Goal: Information Seeking & Learning: Compare options

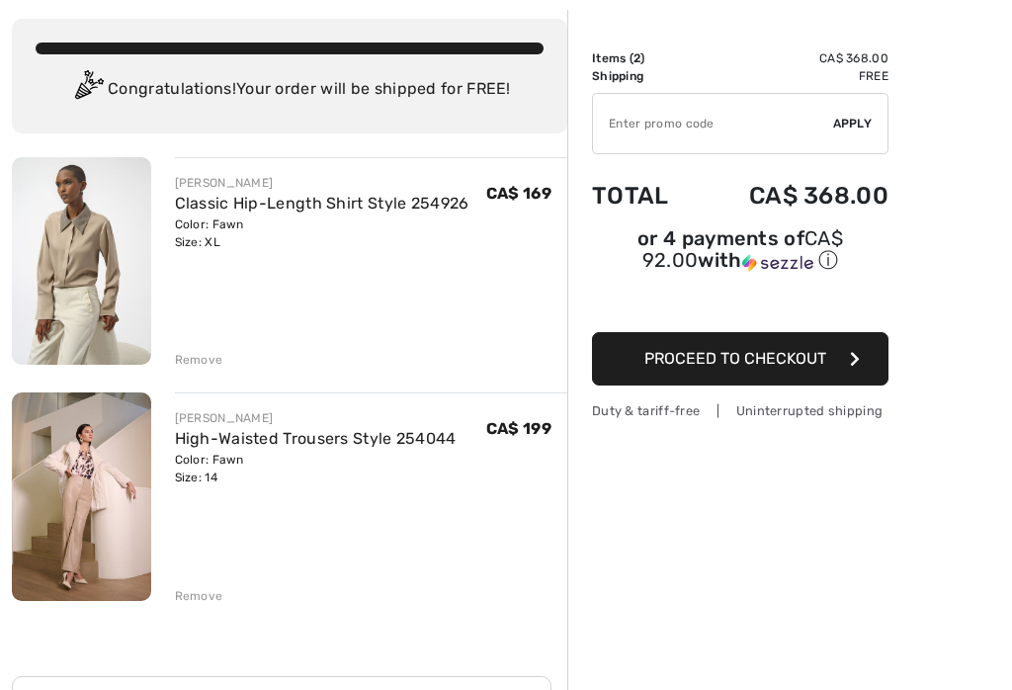
scroll to position [102, 0]
click at [221, 609] on div "JOSEPH RIBKOFF Classic Hip-Length Shirt Style 254926 Color: Fawn Size: XL Final…" at bounding box center [289, 660] width 555 height 1007
click at [212, 604] on div "Remove" at bounding box center [199, 596] width 48 height 18
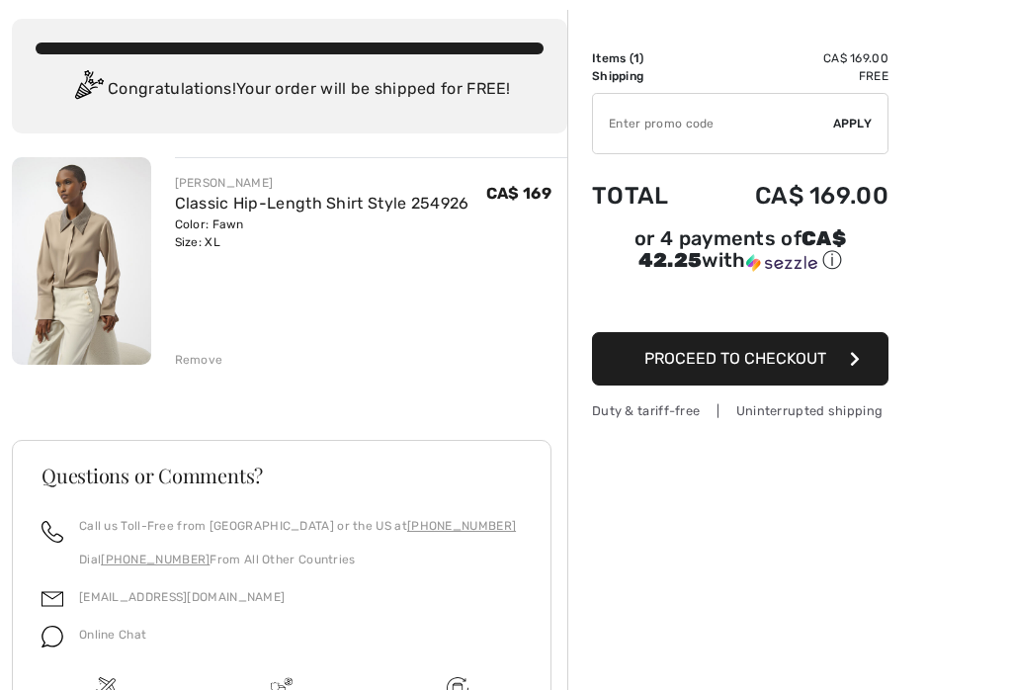
click at [90, 262] on img at bounding box center [81, 260] width 139 height 207
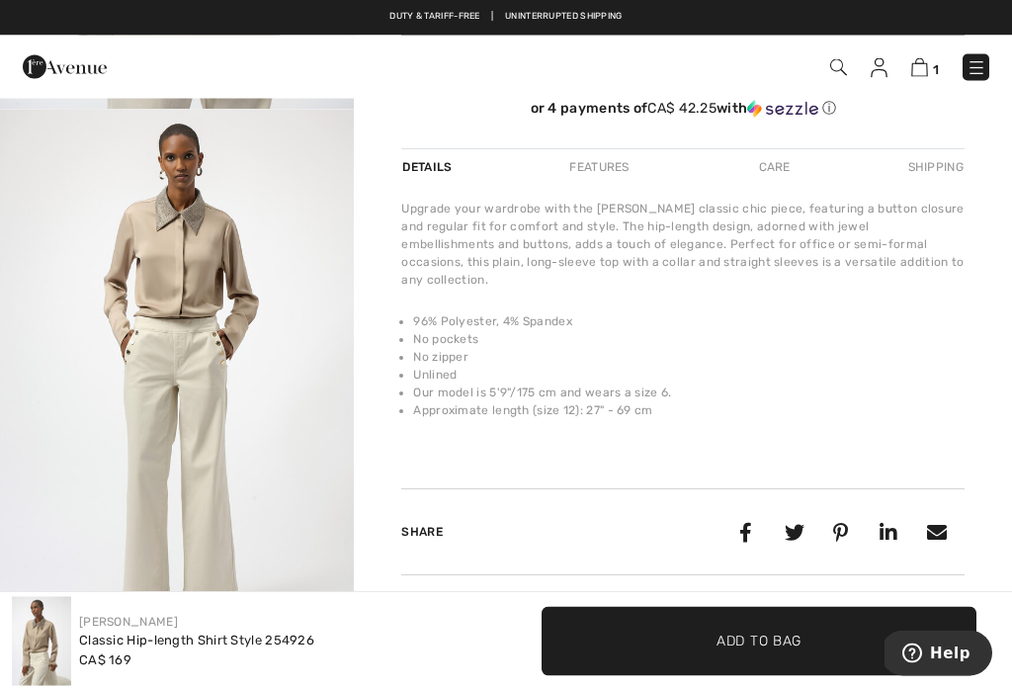
scroll to position [607, 0]
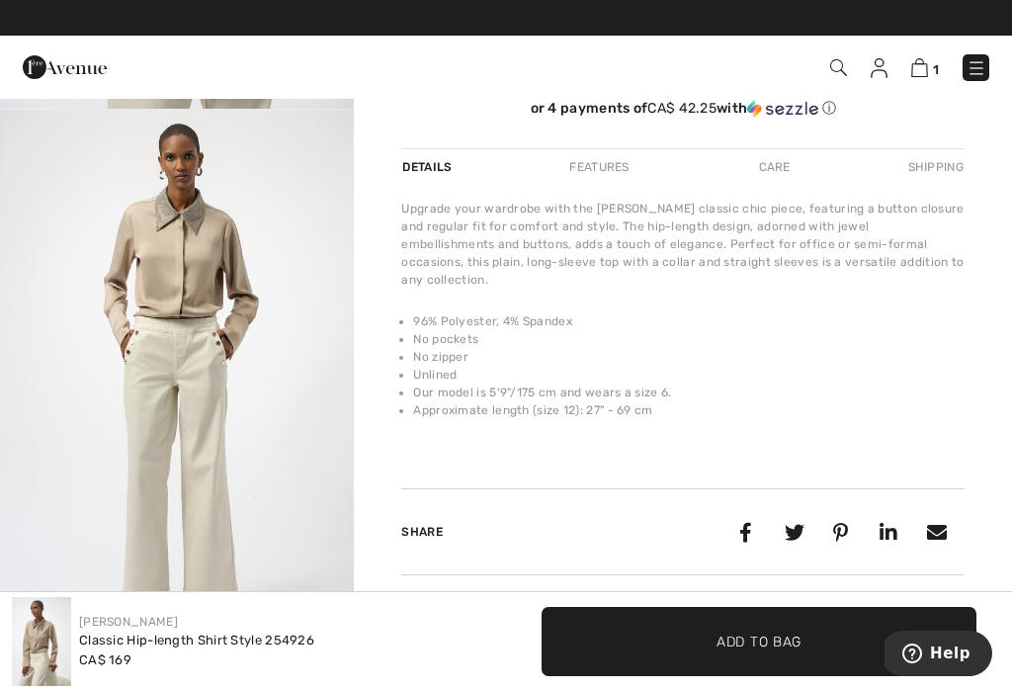
click at [976, 75] on img at bounding box center [976, 68] width 20 height 20
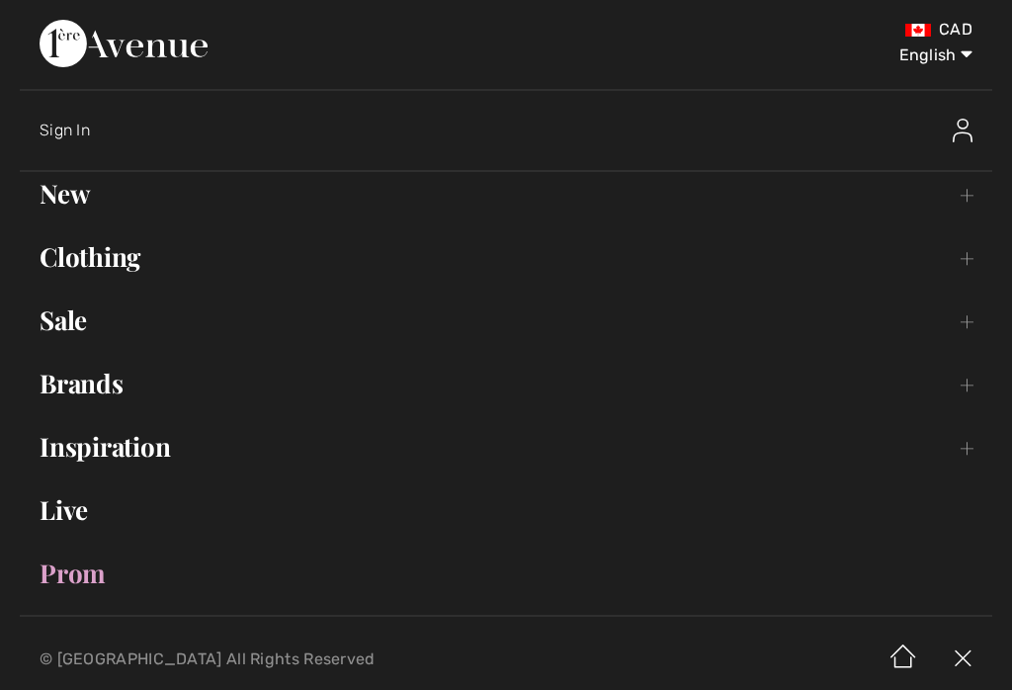
click at [145, 253] on link "Clothing Toggle submenu" at bounding box center [506, 256] width 972 height 43
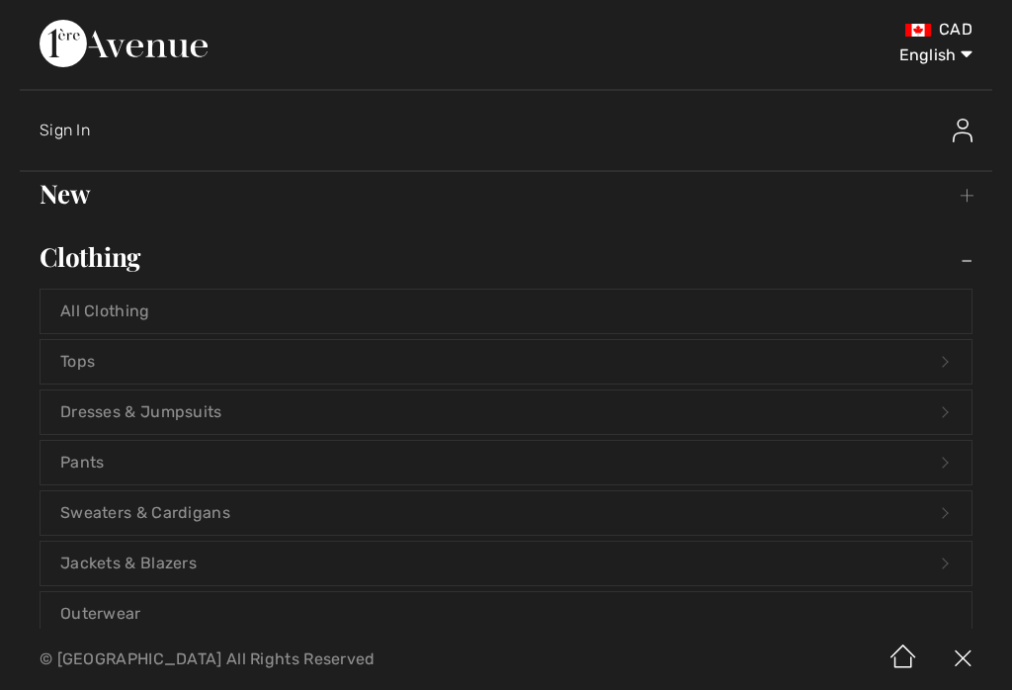
click at [209, 520] on link "Sweaters & Cardigans Open submenu" at bounding box center [506, 512] width 931 height 43
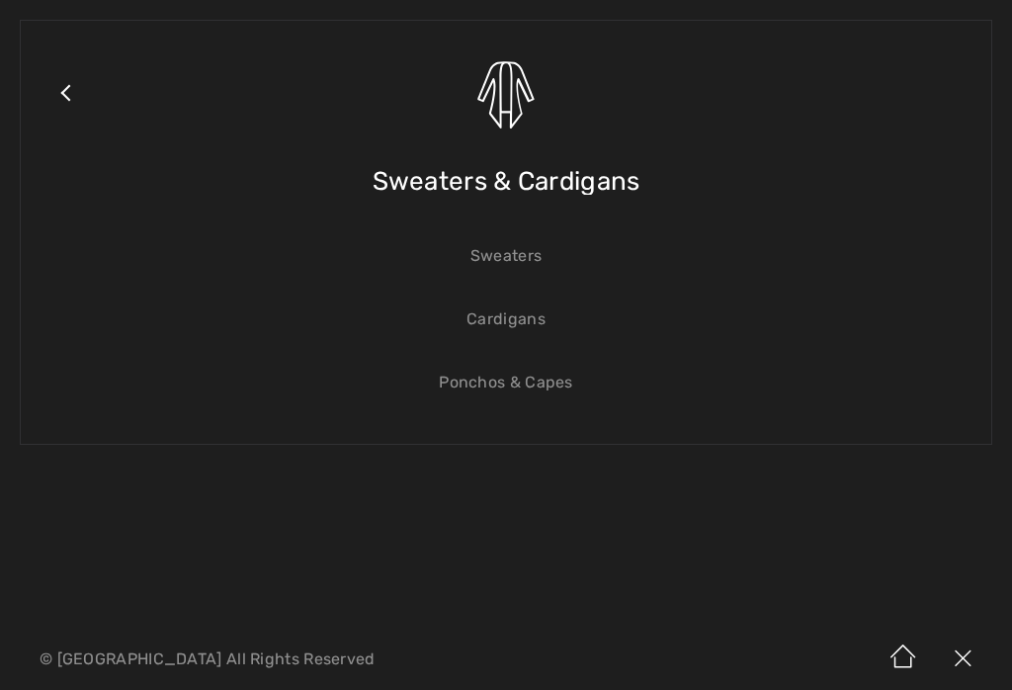
click at [542, 257] on link "Sweaters" at bounding box center [506, 255] width 931 height 43
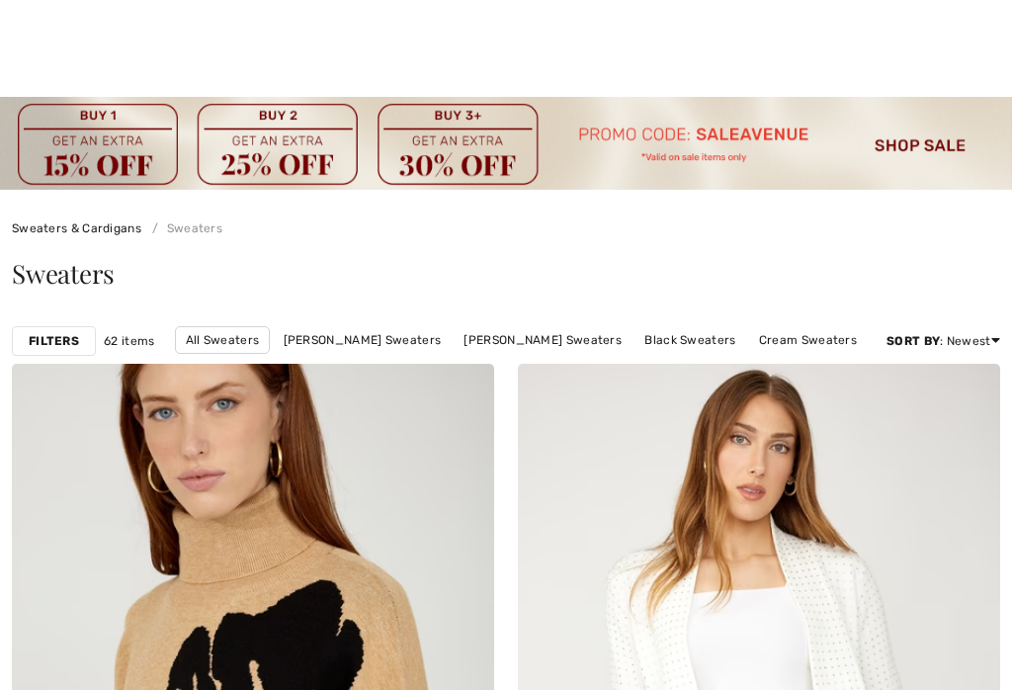
checkbox input "true"
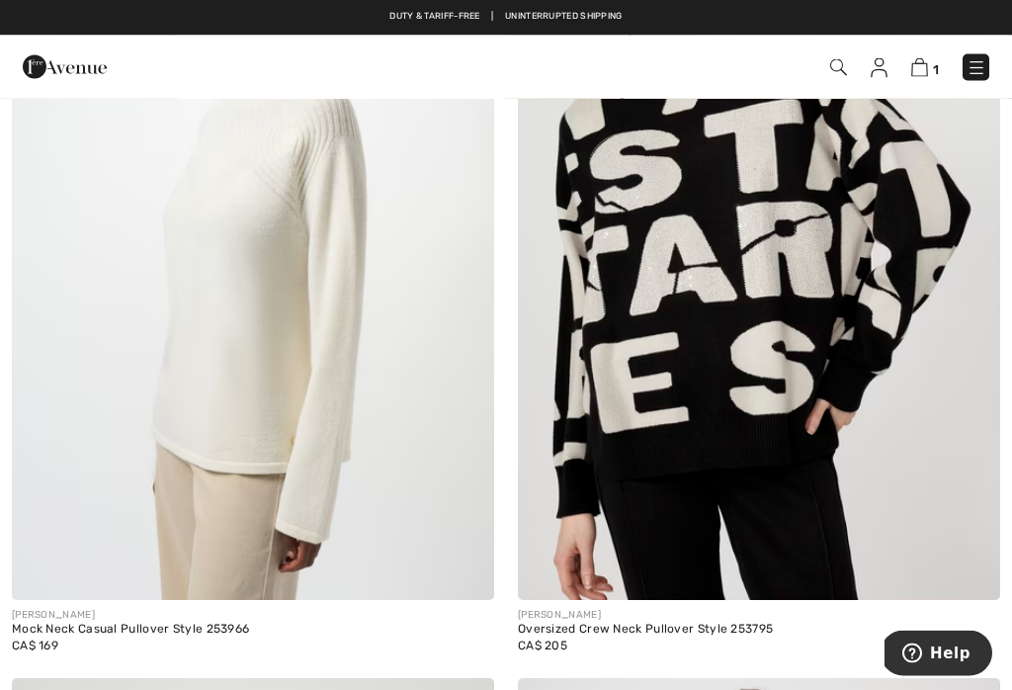
scroll to position [8019, 0]
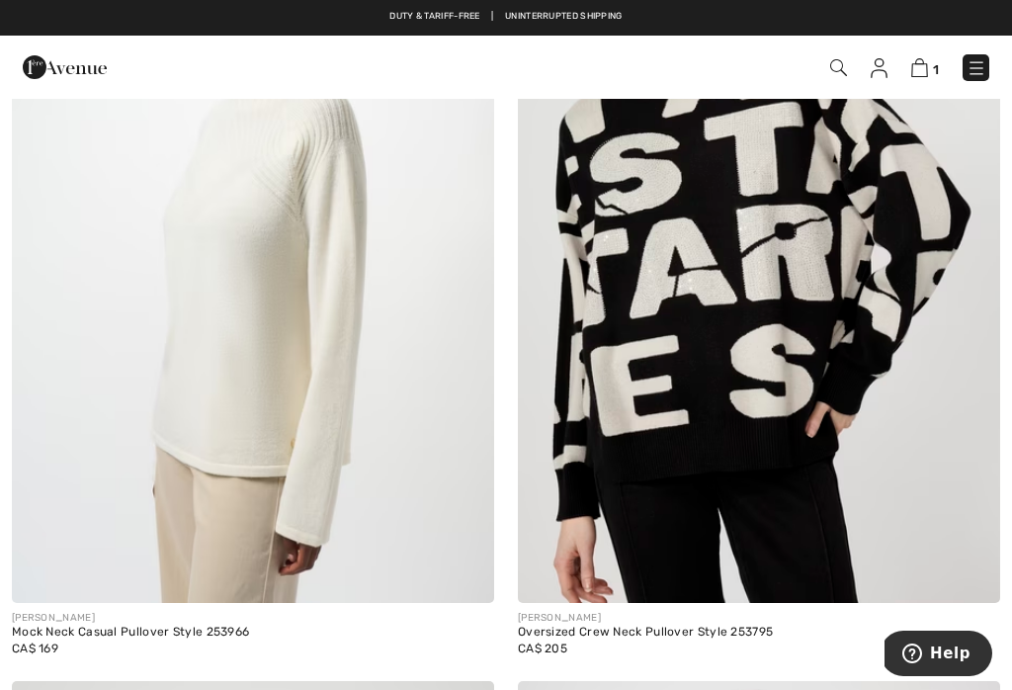
click at [284, 274] on img at bounding box center [253, 240] width 482 height 723
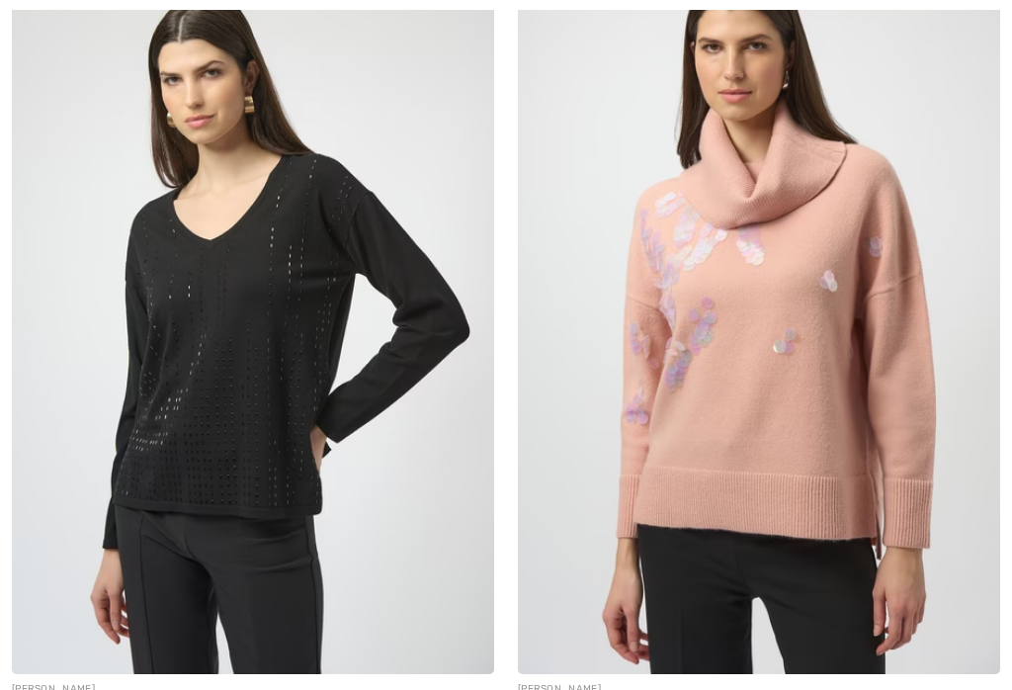
checkbox input "true"
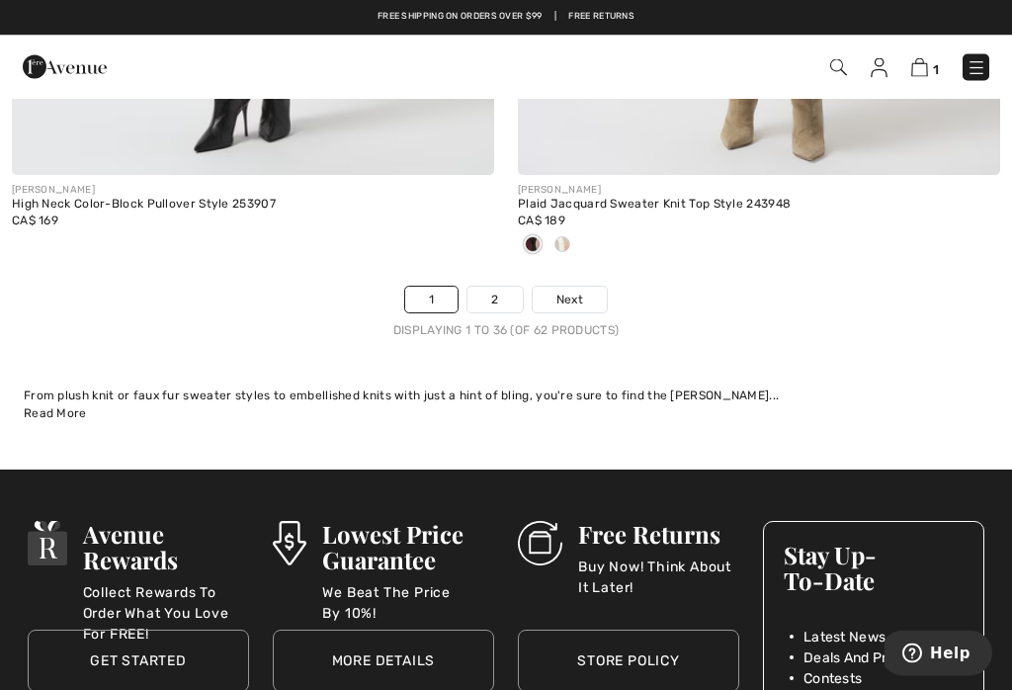
scroll to position [15437, 0]
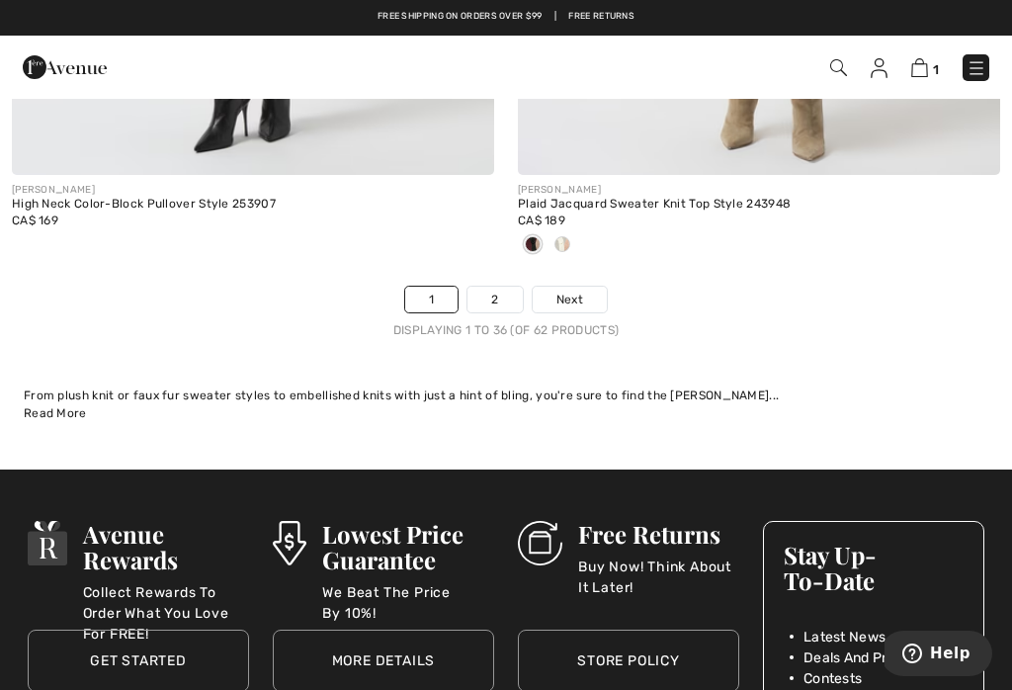
click at [499, 292] on link "2" at bounding box center [494, 300] width 54 height 26
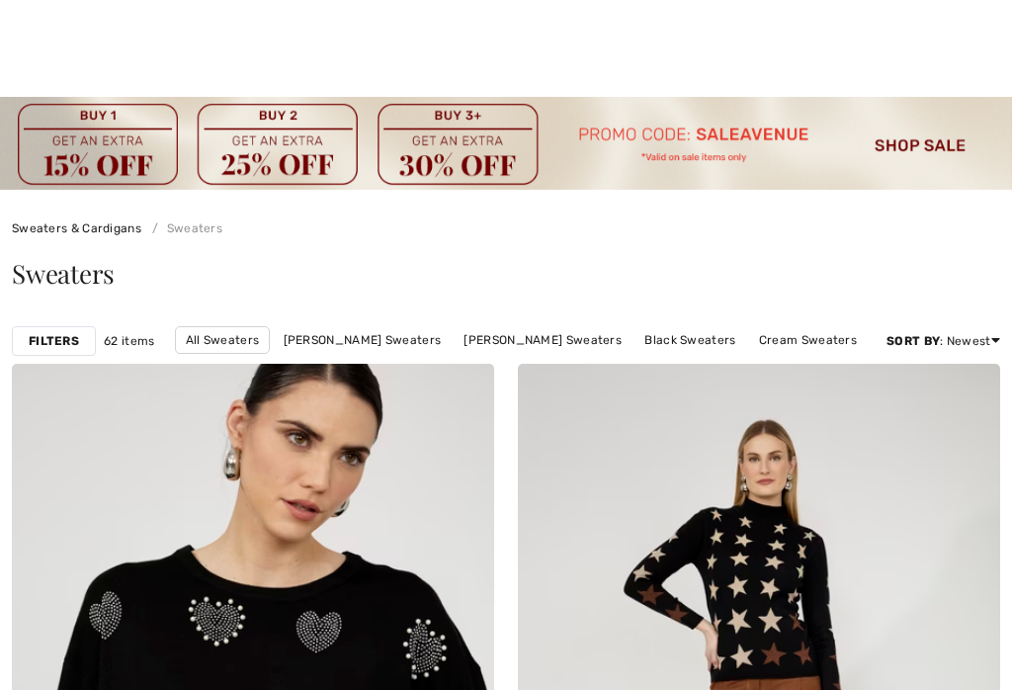
checkbox input "true"
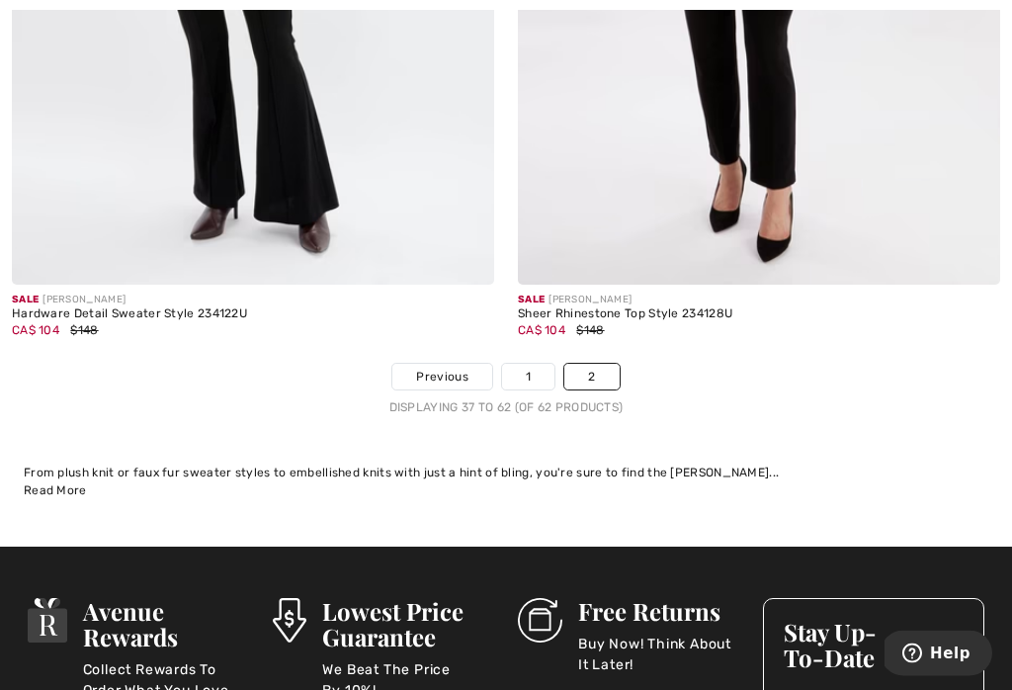
scroll to position [11157, 0]
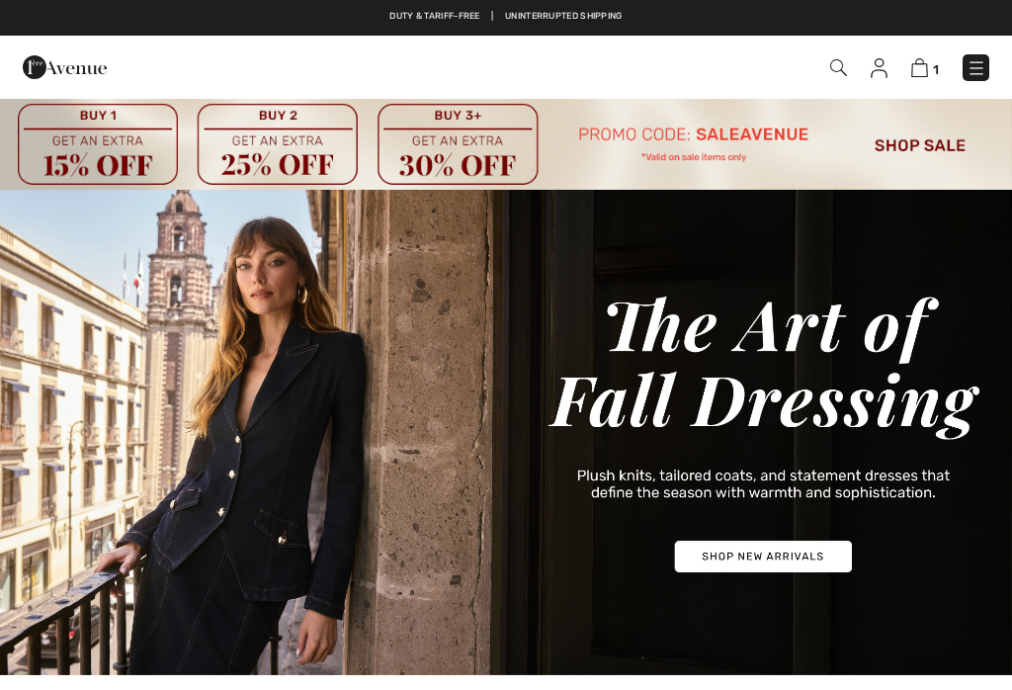
click at [926, 62] on img at bounding box center [919, 67] width 17 height 19
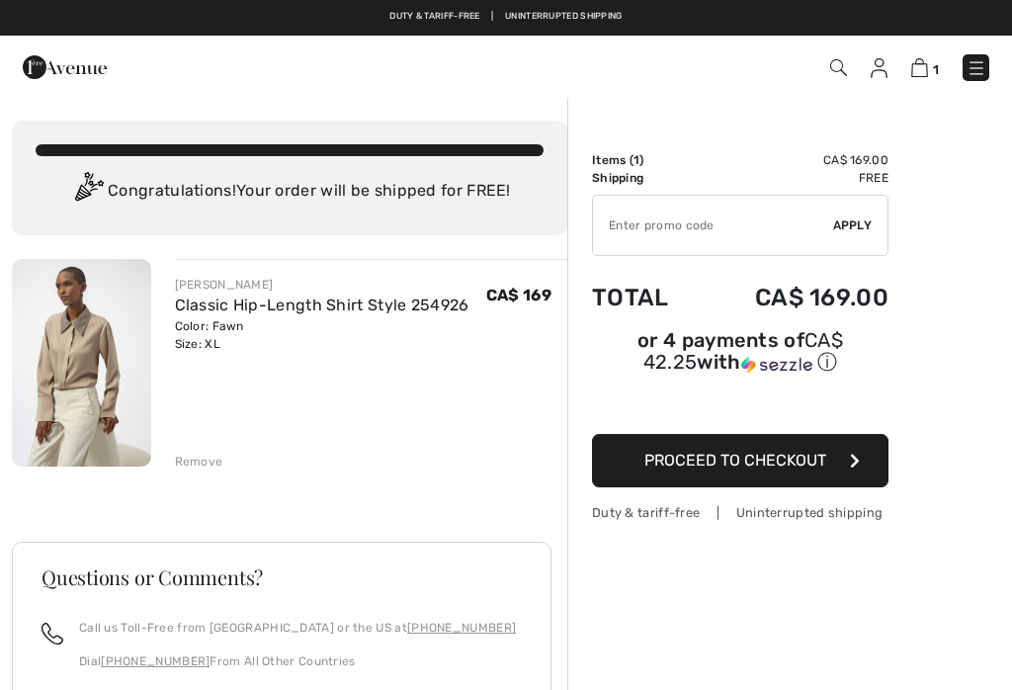
click at [981, 66] on img at bounding box center [976, 68] width 20 height 20
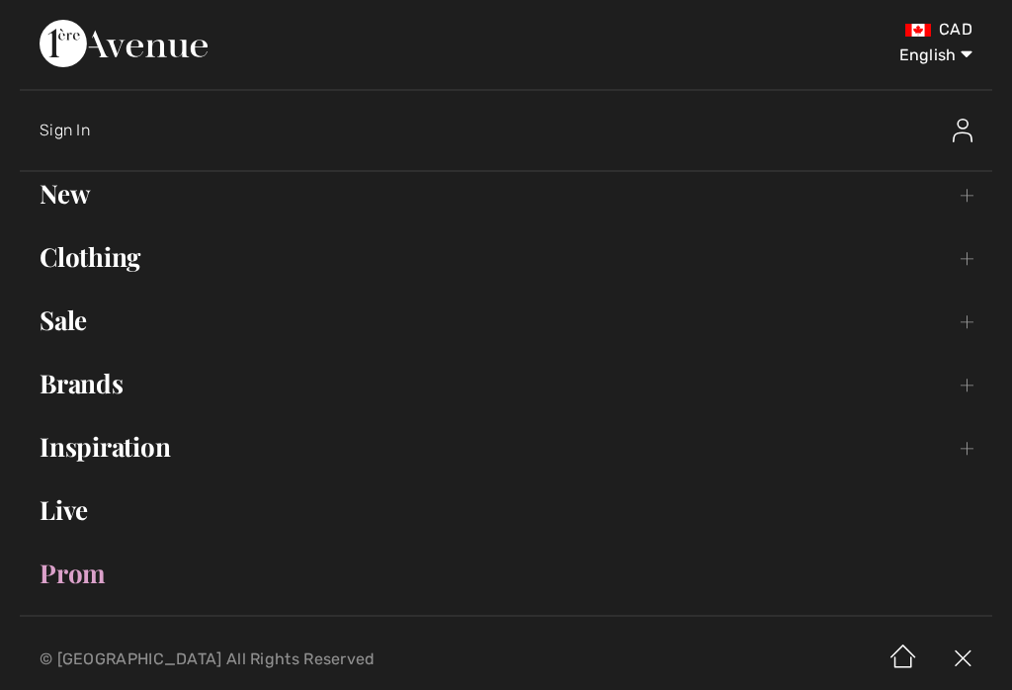
click at [134, 401] on link "Brands Open submenu" at bounding box center [506, 383] width 972 height 43
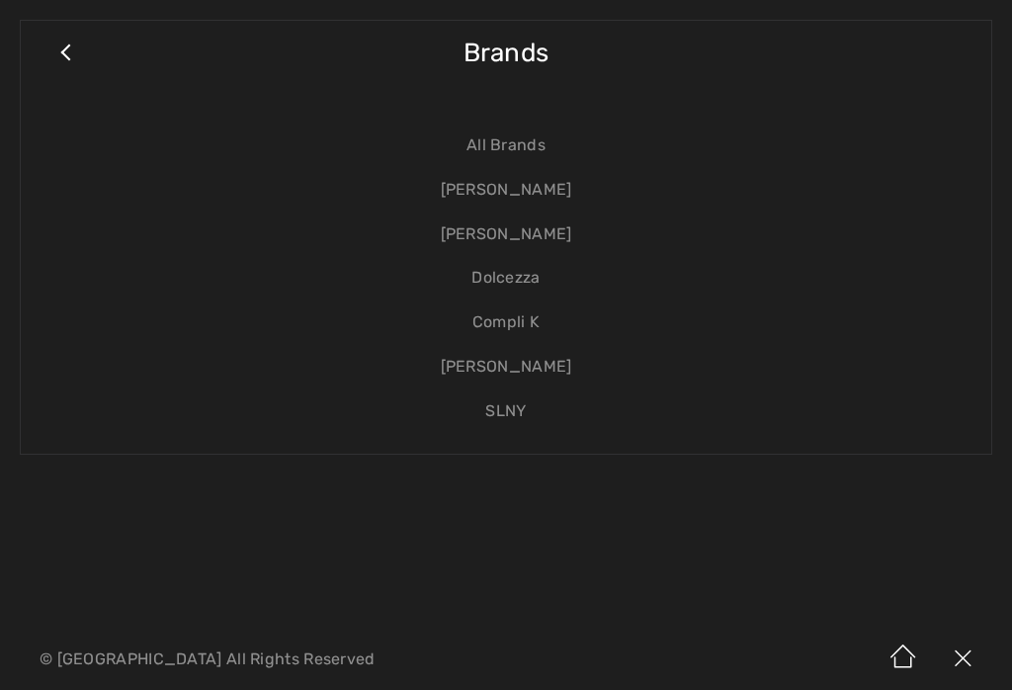
click at [561, 245] on link "[PERSON_NAME]" at bounding box center [506, 234] width 931 height 44
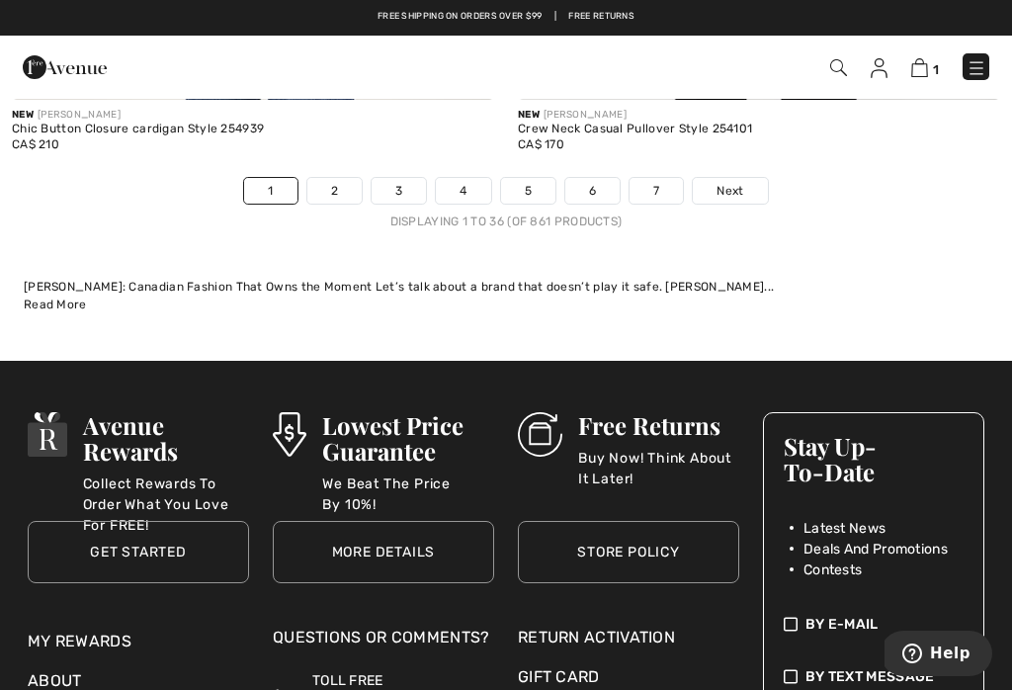
scroll to position [15563, 0]
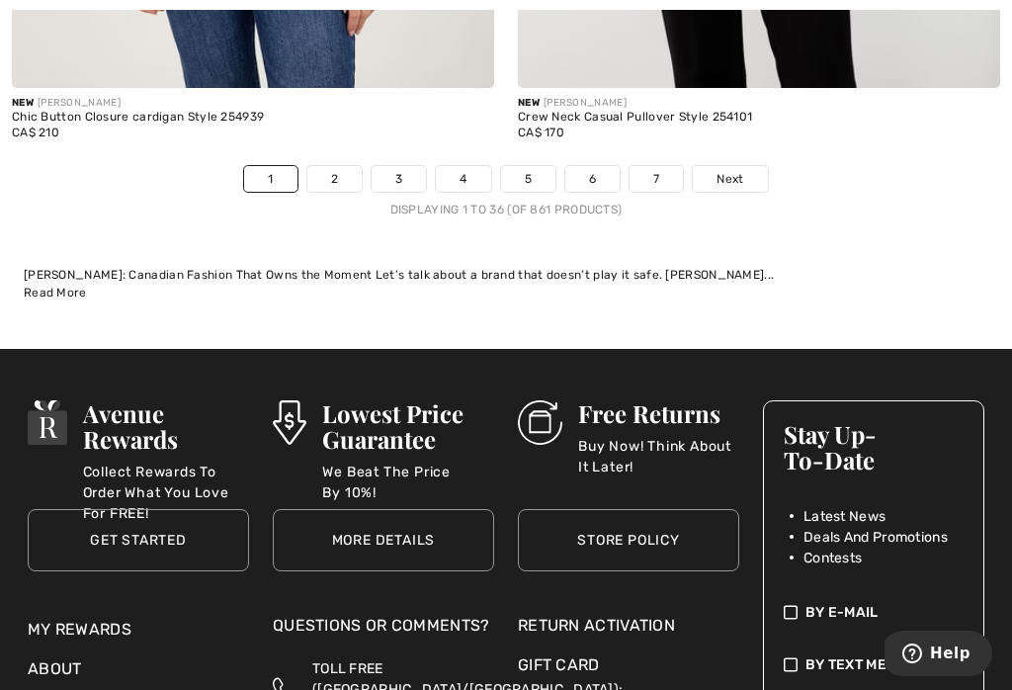
click at [330, 172] on link "2" at bounding box center [334, 179] width 54 height 26
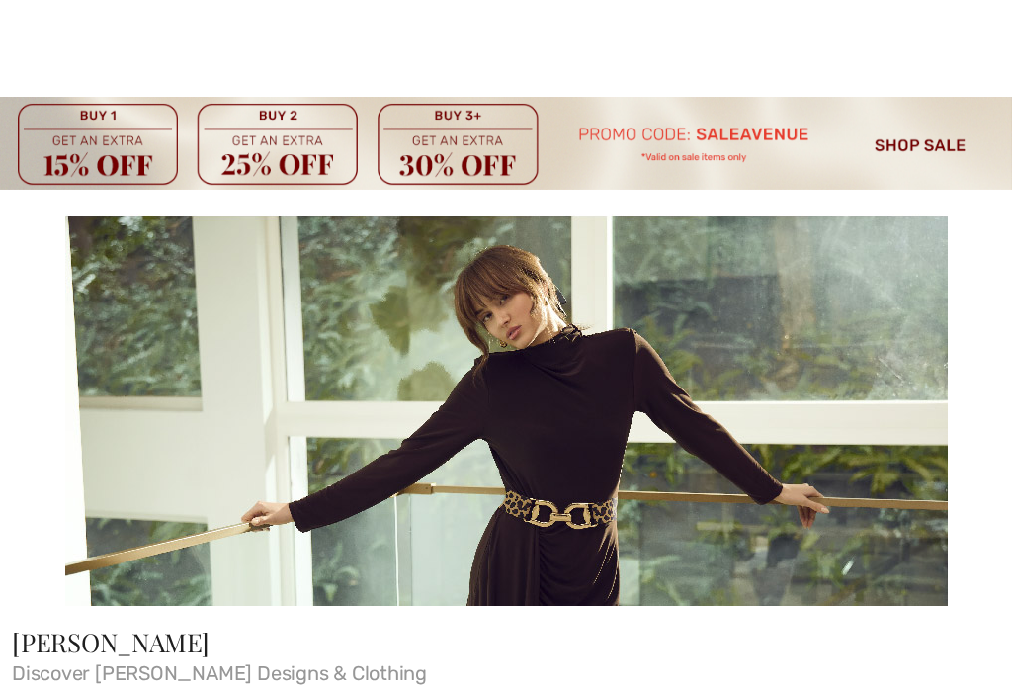
checkbox input "true"
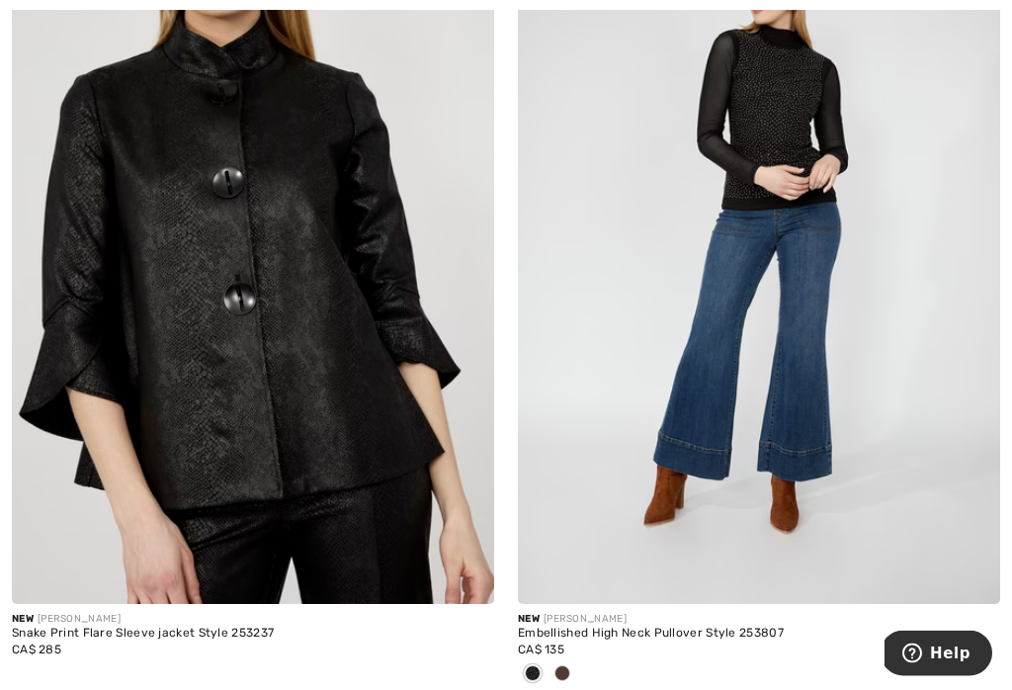
scroll to position [3315, 0]
click at [259, 317] on img at bounding box center [253, 241] width 482 height 723
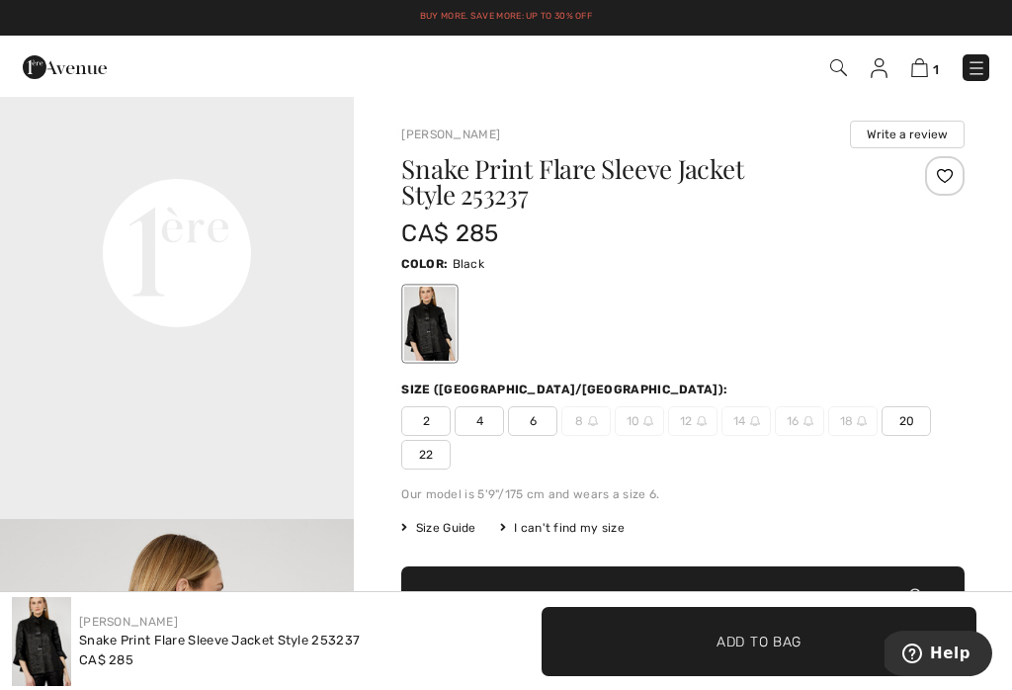
scroll to position [1156, 0]
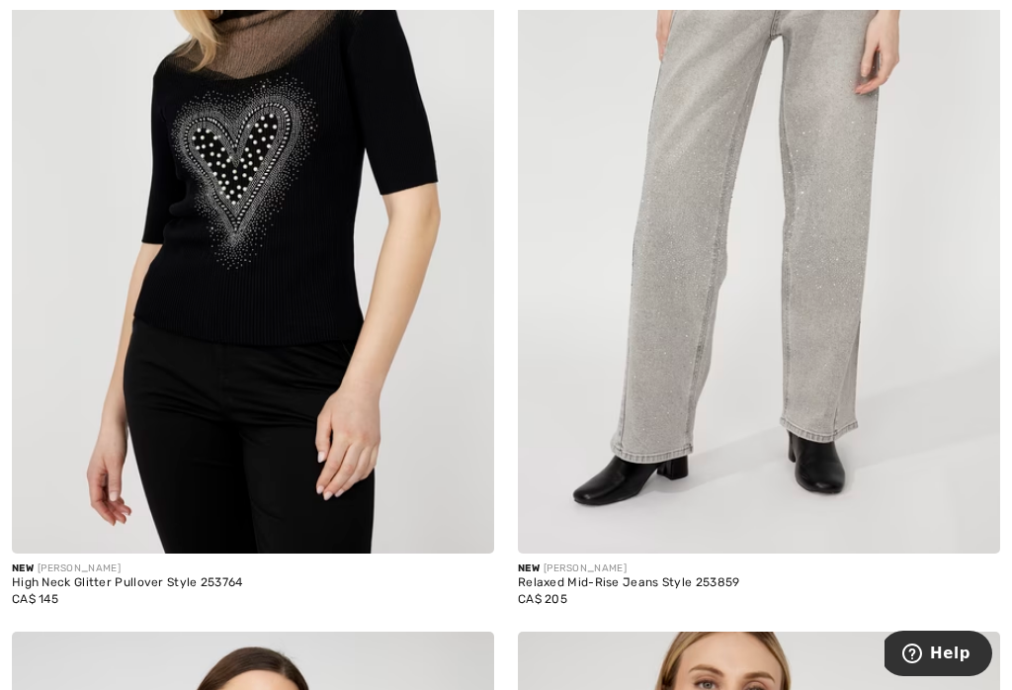
scroll to position [8454, 0]
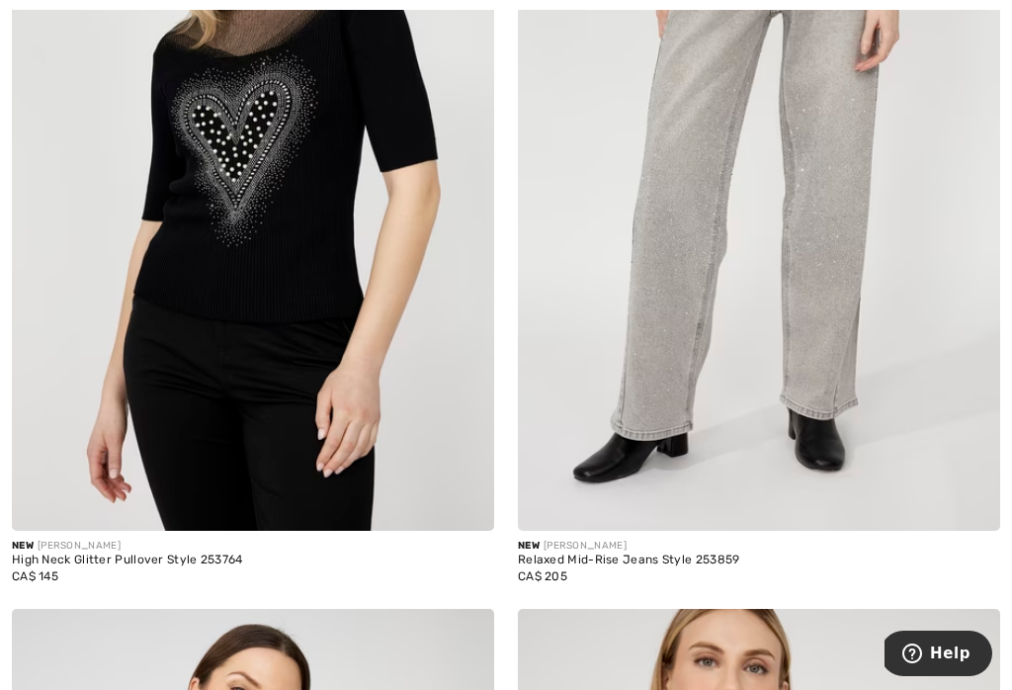
click at [304, 240] on img at bounding box center [253, 168] width 482 height 723
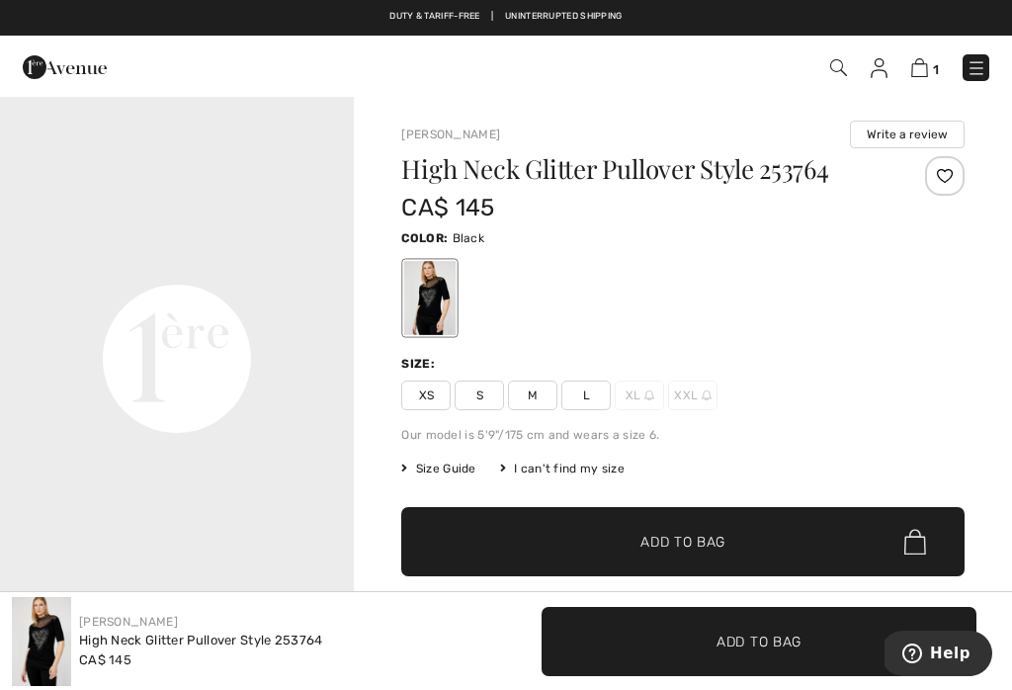
scroll to position [1065, 0]
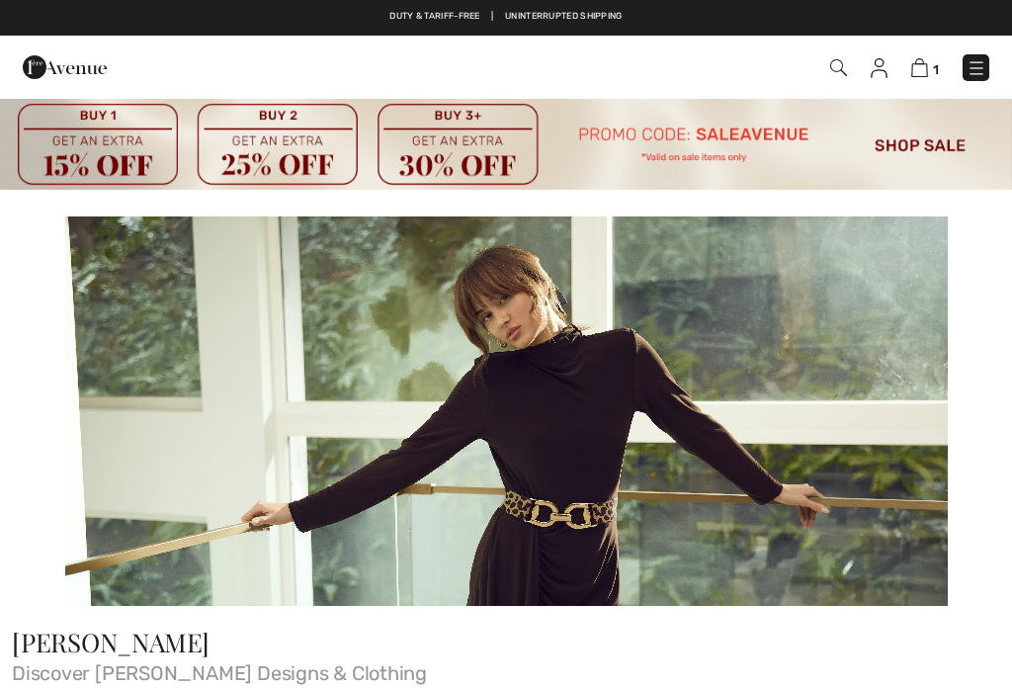
checkbox input "true"
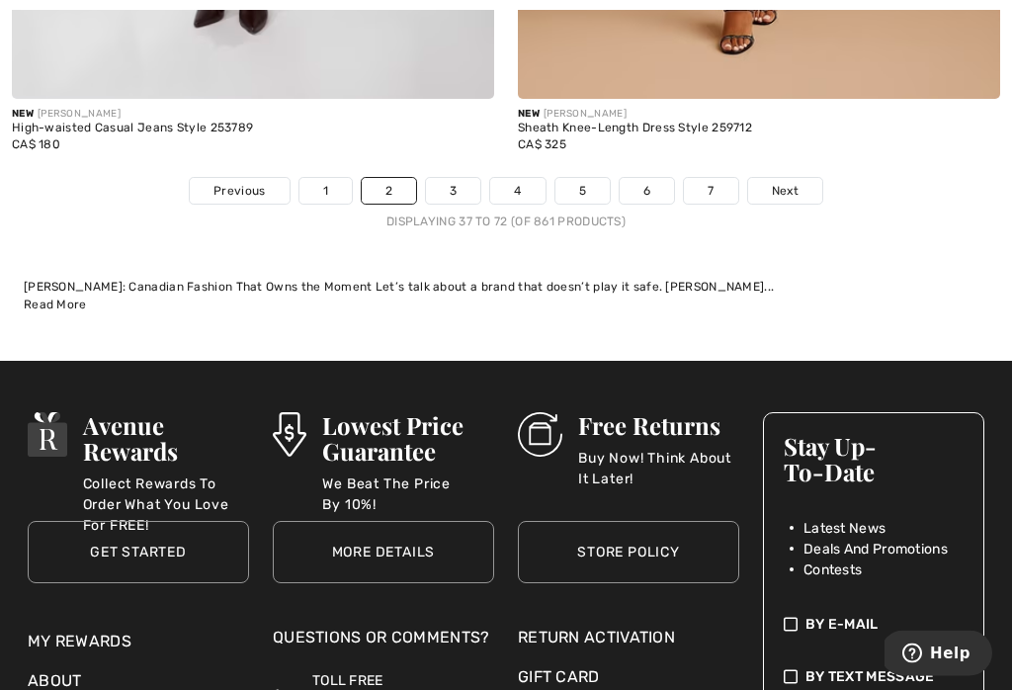
scroll to position [15725, 0]
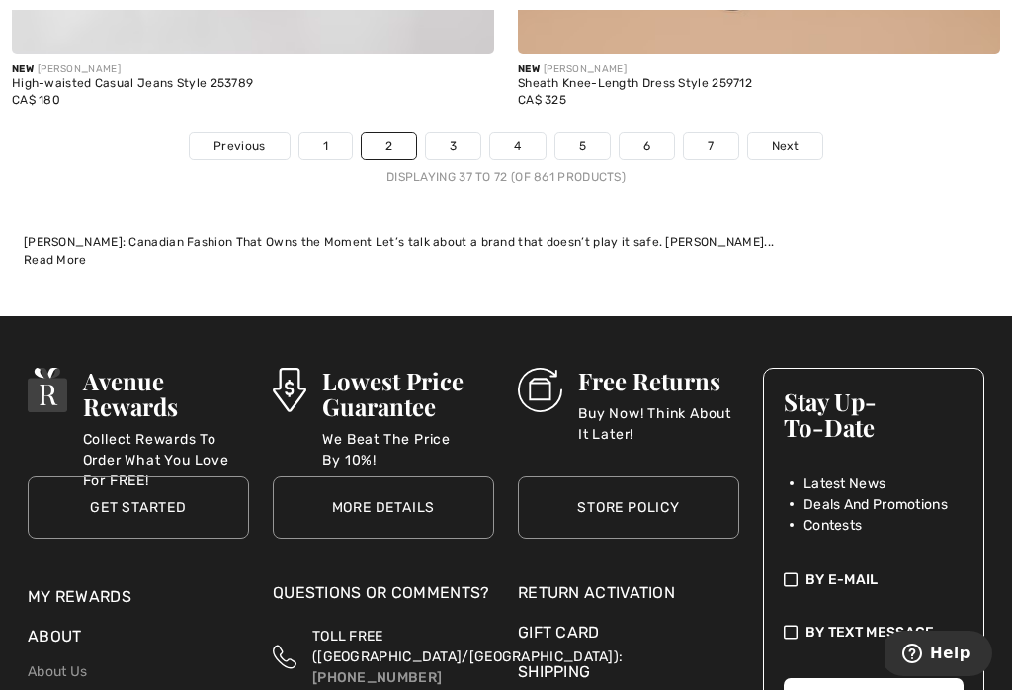
click at [451, 133] on link "3" at bounding box center [453, 146] width 54 height 26
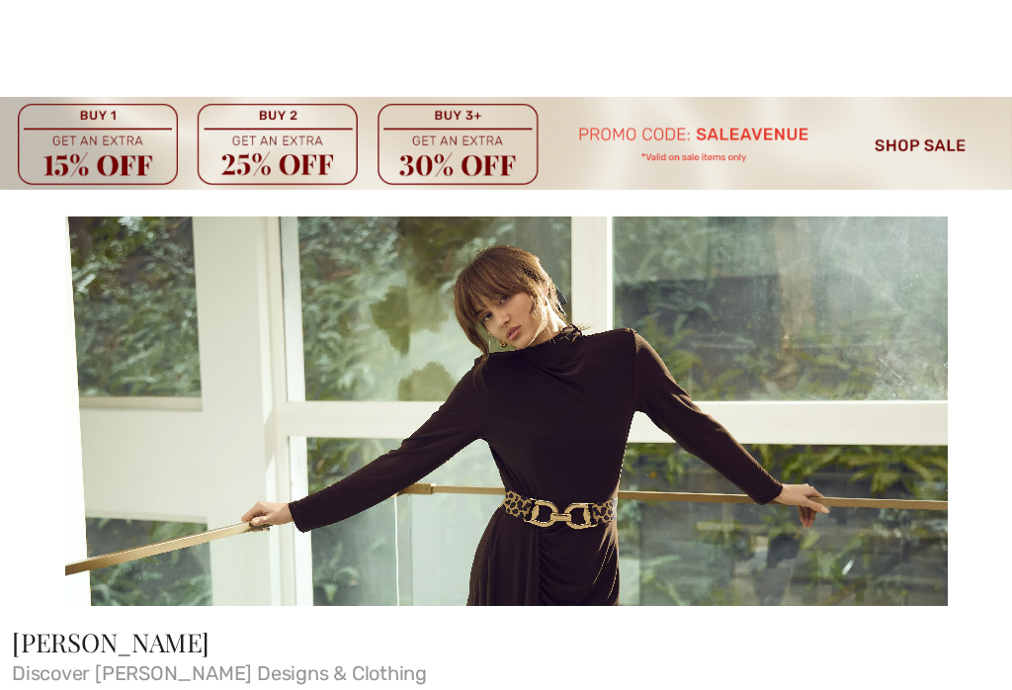
checkbox input "true"
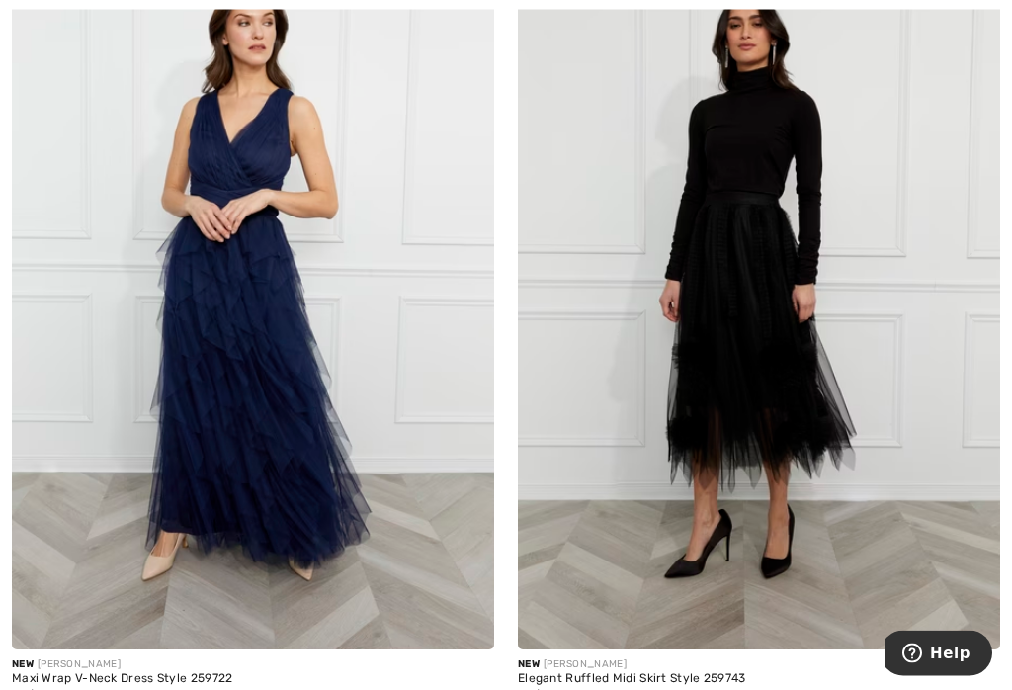
scroll to position [831, 0]
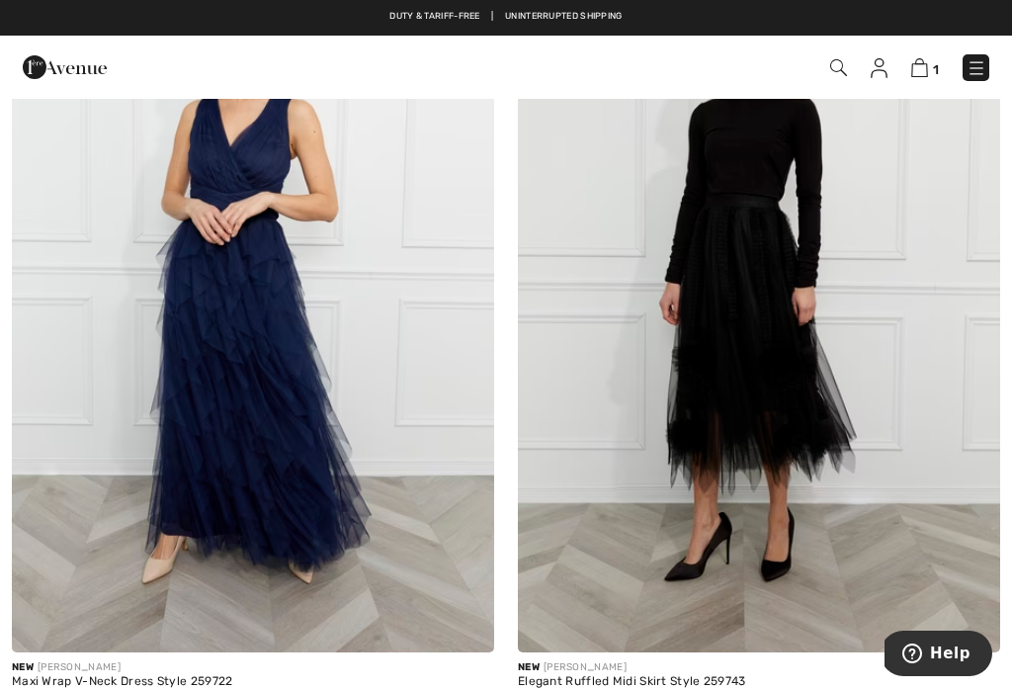
click at [768, 364] on img at bounding box center [759, 290] width 482 height 723
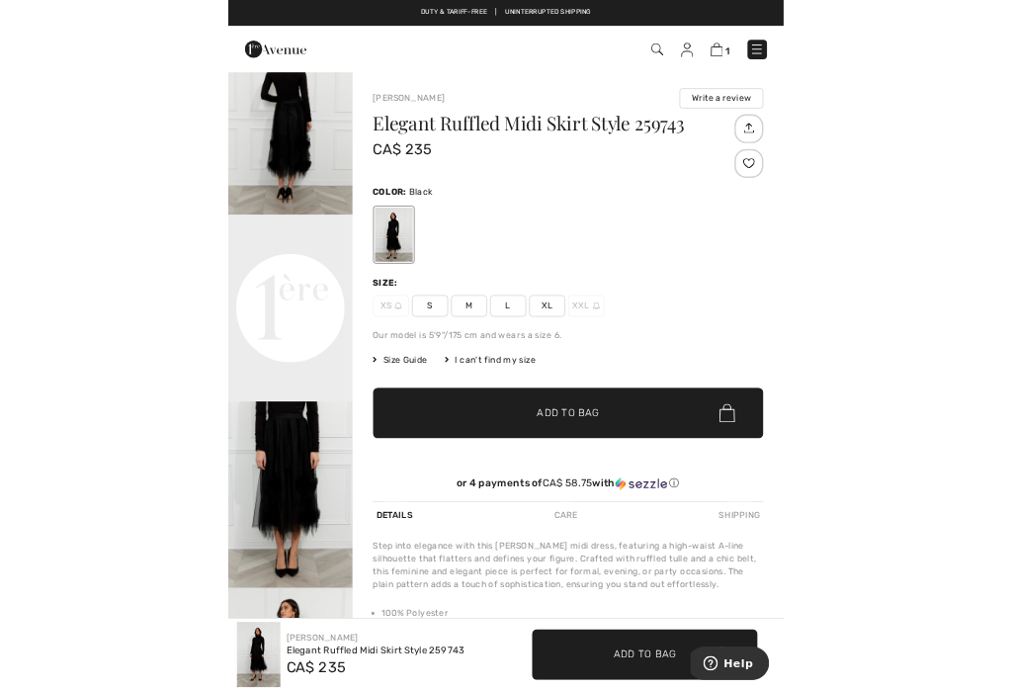
scroll to position [273, 0]
